Goal: Information Seeking & Learning: Learn about a topic

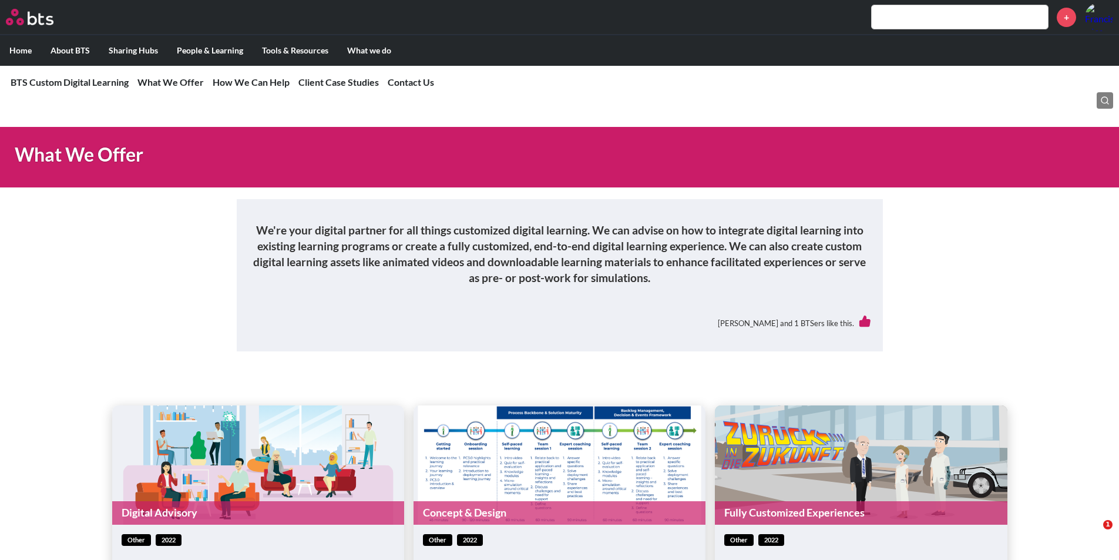
scroll to position [529, 0]
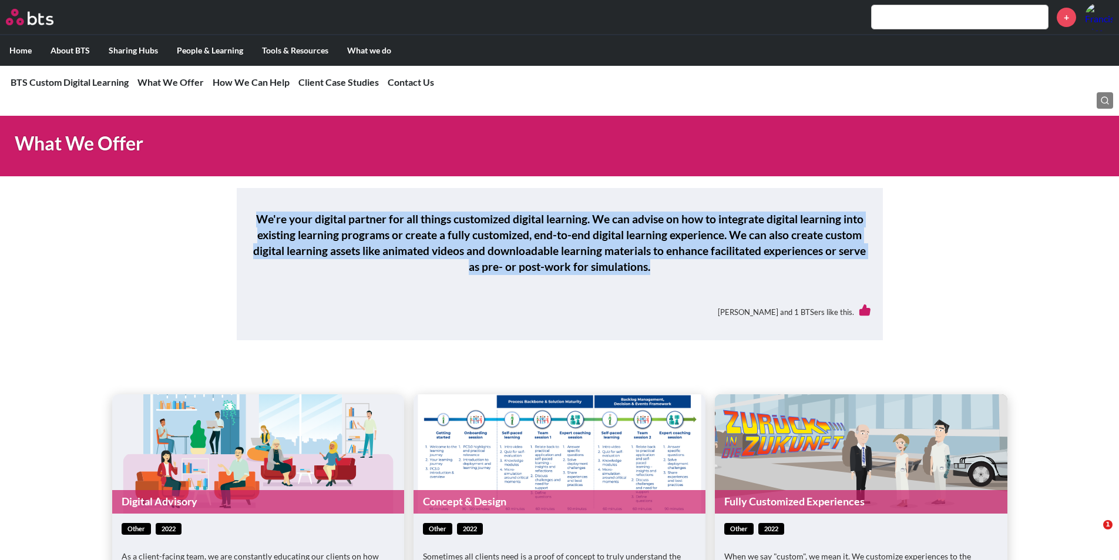
drag, startPoint x: 257, startPoint y: 251, endPoint x: 658, endPoint y: 292, distance: 402.9
click at [658, 275] on h5 "We're your digital partner for all things customized digital learning. We can a…" at bounding box center [560, 243] width 623 height 63
copy h5 "We're your digital partner for all things customized digital learning. We can a…"
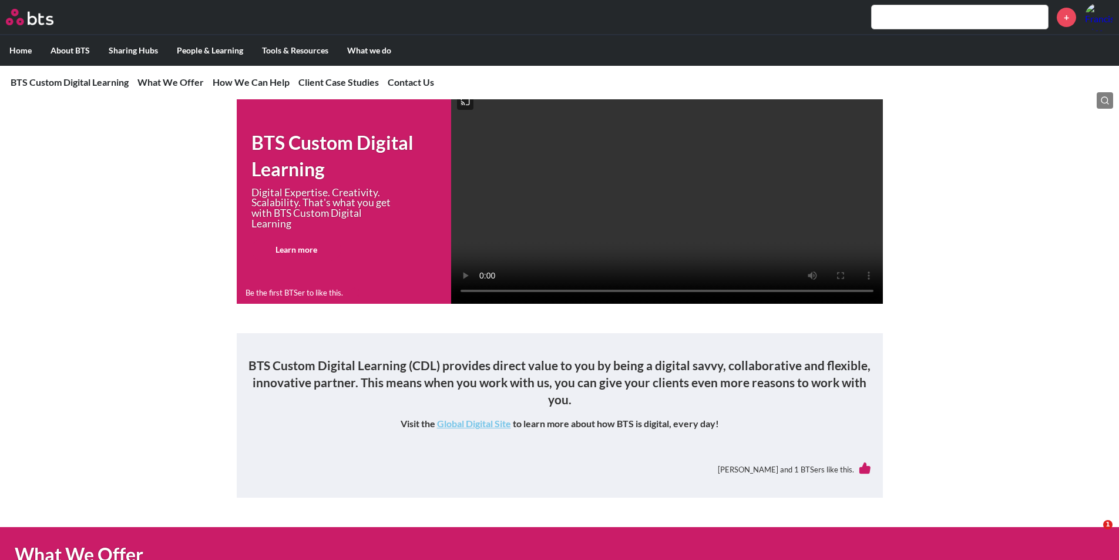
scroll to position [176, 0]
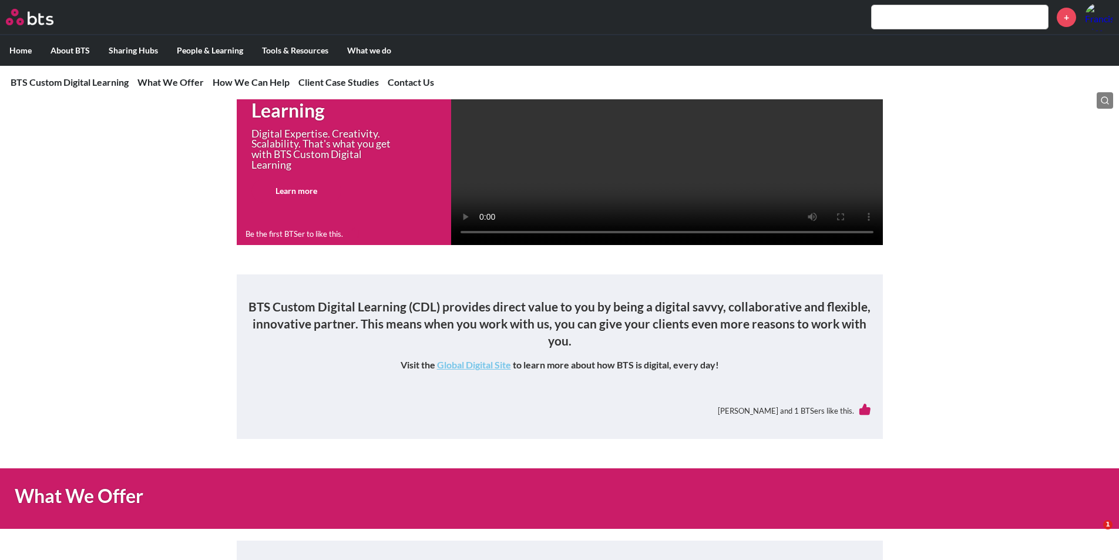
click at [473, 370] on strong "Global Digital Site" at bounding box center [474, 364] width 74 height 11
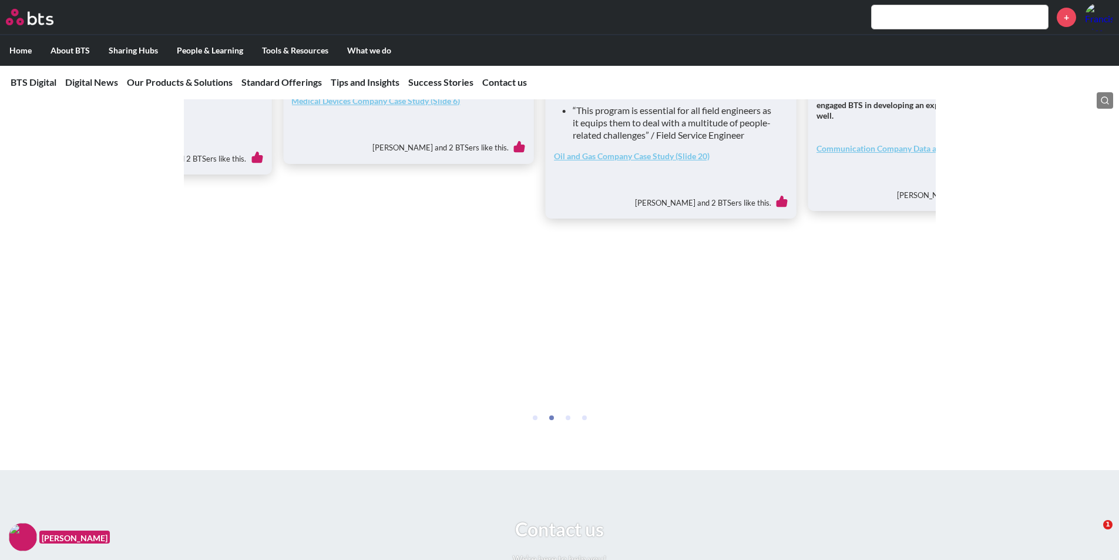
scroll to position [5346, 0]
